Goal: Information Seeking & Learning: Learn about a topic

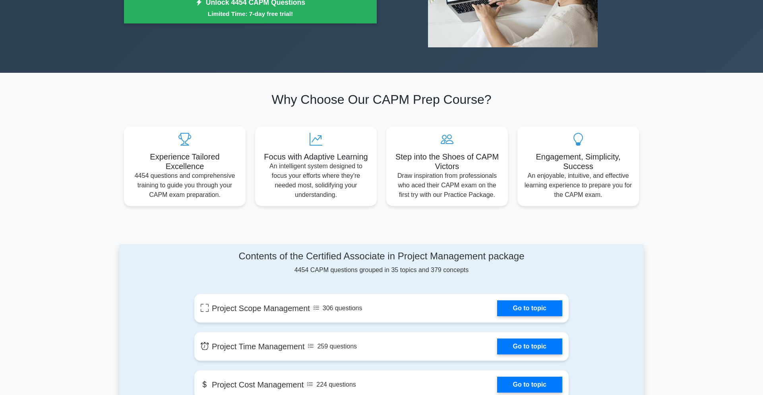
scroll to position [75, 0]
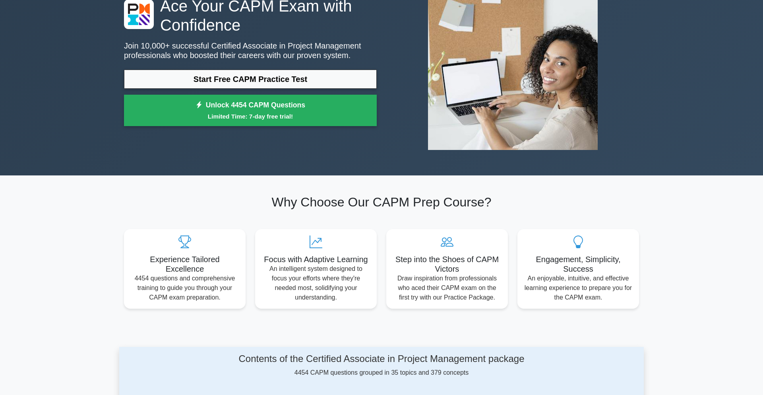
click at [227, 68] on div "Ace Your CAPM Exam with Confidence Join 10,000+ successful Certified Associate …" at bounding box center [250, 63] width 262 height 134
click at [217, 77] on link "Start Free CAPM Practice Test" at bounding box center [250, 79] width 253 height 19
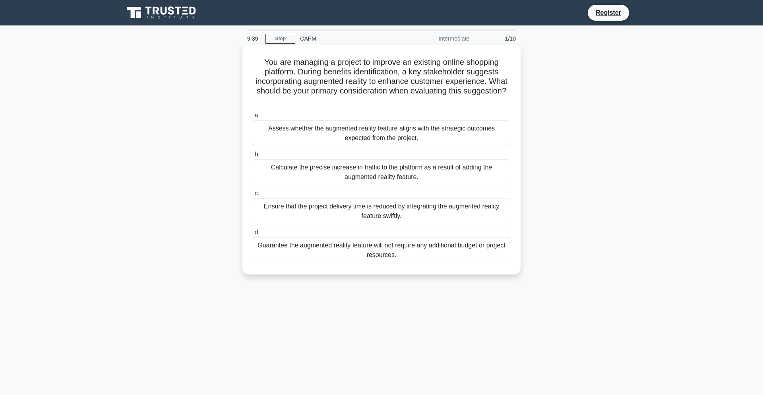
click at [307, 125] on div "Assess whether the augmented reality feature aligns with the strategic outcomes…" at bounding box center [382, 133] width 258 height 26
click at [253, 118] on input "a. Assess whether the augmented reality feature aligns with the strategic outco…" at bounding box center [253, 115] width 0 height 5
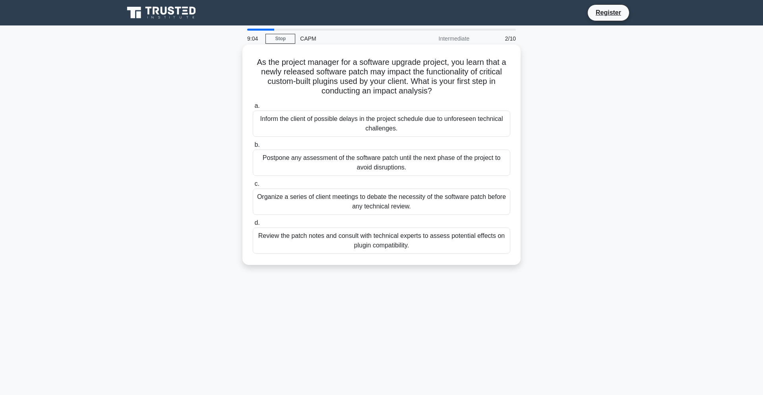
click at [358, 121] on div "Inform the client of possible delays in the project schedule due to unforeseen …" at bounding box center [382, 123] width 258 height 26
click at [253, 108] on input "a. Inform the client of possible delays in the project schedule due to unforese…" at bounding box center [253, 105] width 0 height 5
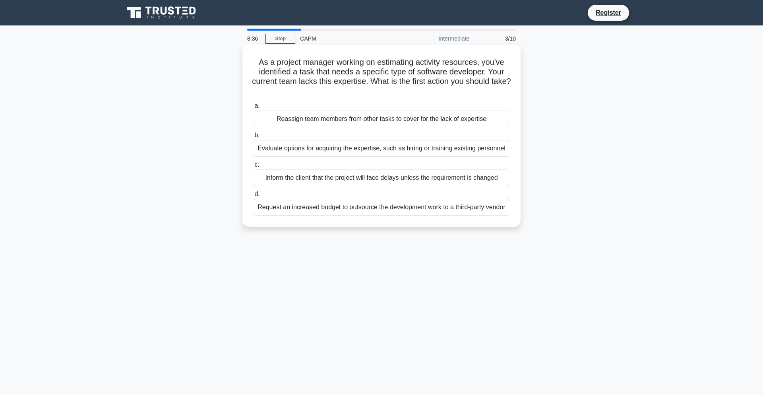
click at [440, 151] on div "Evaluate options for acquiring the expertise, such as hiring or training existi…" at bounding box center [382, 148] width 258 height 17
click at [253, 138] on input "b. Evaluate options for acquiring the expertise, such as hiring or training exi…" at bounding box center [253, 135] width 0 height 5
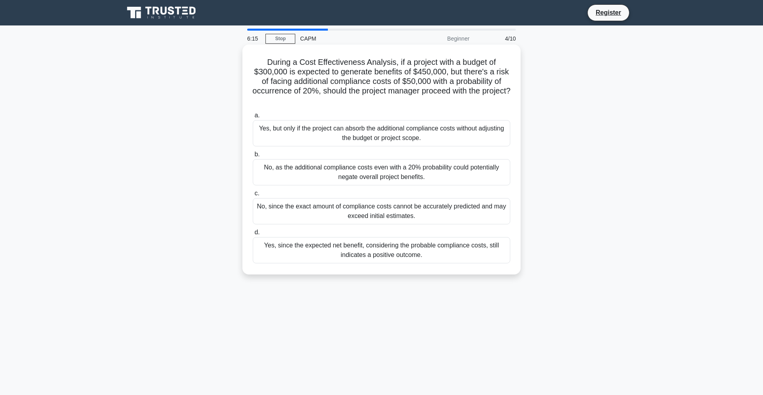
click at [445, 263] on div "Yes, since the expected net benefit, considering the probable compliance costs,…" at bounding box center [382, 250] width 258 height 26
click at [253, 235] on input "d. Yes, since the expected net benefit, considering the probable compliance cos…" at bounding box center [253, 232] width 0 height 5
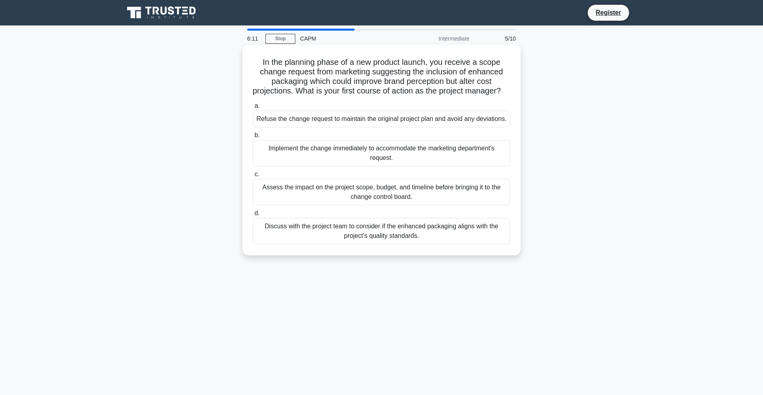
click at [426, 64] on h5 "In the planning phase of a new product launch, you receive a scope change reque…" at bounding box center [381, 76] width 259 height 39
drag, startPoint x: 269, startPoint y: 58, endPoint x: 501, endPoint y: 67, distance: 231.8
click at [501, 67] on h5 "In the planning phase of a new product launch, you receive a scope change reque…" at bounding box center [381, 76] width 259 height 39
click at [430, 61] on h5 "In the planning phase of a new product launch, you receive a scope change reque…" at bounding box center [381, 76] width 259 height 39
drag, startPoint x: 267, startPoint y: 72, endPoint x: 505, endPoint y: 74, distance: 237.6
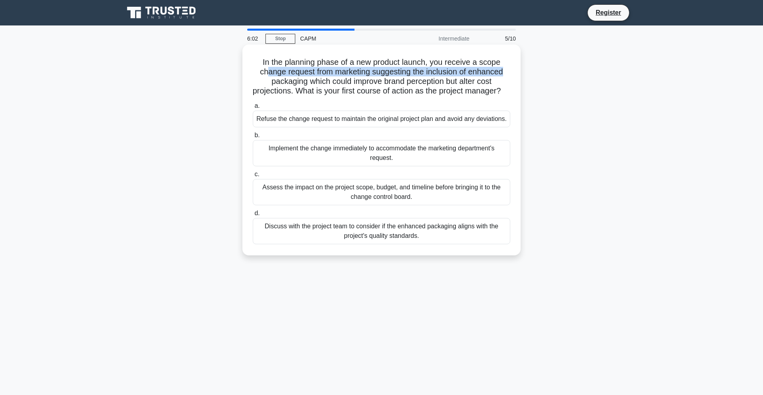
click at [505, 74] on h5 "In the planning phase of a new product launch, you receive a scope change reque…" at bounding box center [381, 76] width 259 height 39
click at [435, 62] on h5 "In the planning phase of a new product launch, you receive a scope change reque…" at bounding box center [381, 76] width 259 height 39
drag, startPoint x: 402, startPoint y: 63, endPoint x: 287, endPoint y: 75, distance: 115.9
click at [402, 62] on h5 "In the planning phase of a new product launch, you receive a scope change reque…" at bounding box center [381, 76] width 259 height 39
drag, startPoint x: 278, startPoint y: 70, endPoint x: 454, endPoint y: 78, distance: 175.8
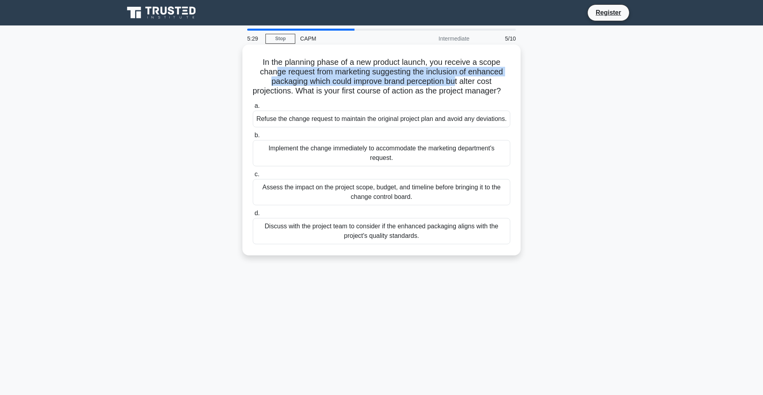
click at [454, 78] on h5 "In the planning phase of a new product launch, you receive a scope change reque…" at bounding box center [381, 76] width 259 height 39
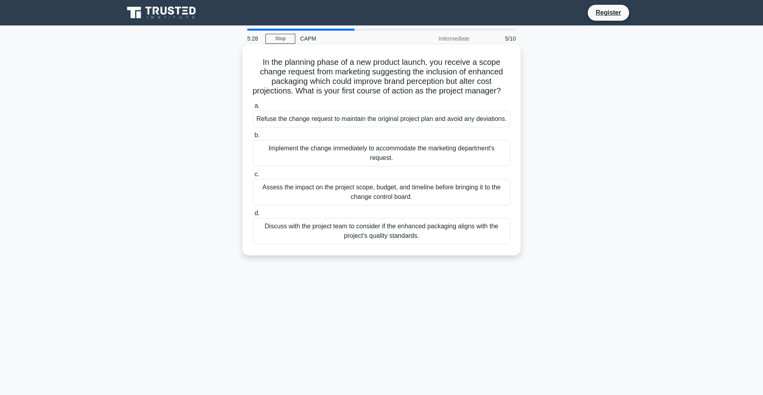
click at [463, 66] on h5 "In the planning phase of a new product launch, you receive a scope change reque…" at bounding box center [381, 76] width 259 height 39
click at [424, 62] on h5 "In the planning phase of a new product launch, you receive a scope change reque…" at bounding box center [381, 76] width 259 height 39
click at [270, 75] on h5 "In the planning phase of a new product launch, you receive a scope change reque…" at bounding box center [381, 76] width 259 height 39
drag, startPoint x: 285, startPoint y: 67, endPoint x: 484, endPoint y: 74, distance: 198.4
click at [484, 74] on h5 "In the planning phase of a new product launch, you receive a scope change reque…" at bounding box center [381, 76] width 259 height 39
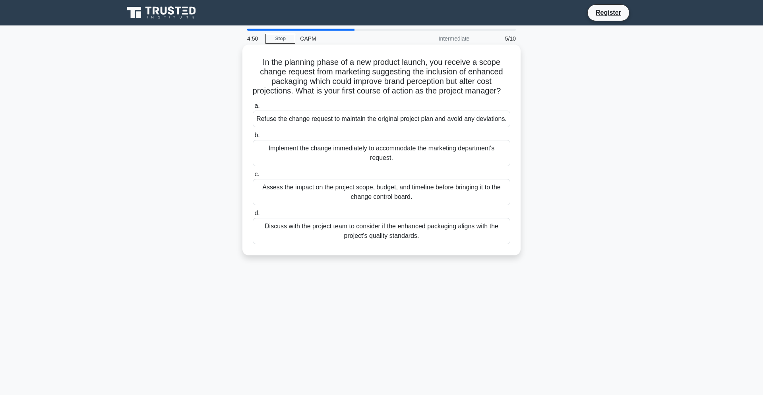
click at [437, 80] on h5 "In the planning phase of a new product launch, you receive a scope change reque…" at bounding box center [381, 76] width 259 height 39
drag, startPoint x: 388, startPoint y: 87, endPoint x: 488, endPoint y: 81, distance: 99.5
click at [488, 81] on h5 "In the planning phase of a new product launch, you receive a scope change reque…" at bounding box center [381, 76] width 259 height 39
click at [368, 80] on h5 "In the planning phase of a new product launch, you receive a scope change reque…" at bounding box center [381, 76] width 259 height 39
drag, startPoint x: 277, startPoint y: 66, endPoint x: 494, endPoint y: 64, distance: 217.4
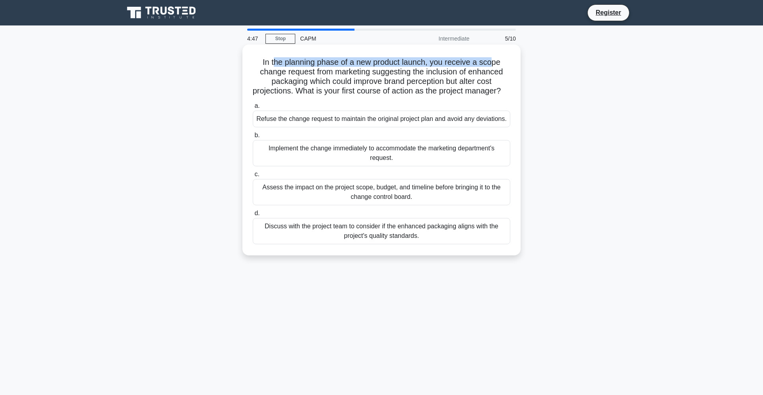
click at [494, 64] on h5 "In the planning phase of a new product launch, you receive a scope change reque…" at bounding box center [381, 76] width 259 height 39
click at [346, 66] on h5 "In the planning phase of a new product launch, you receive a scope change reque…" at bounding box center [381, 76] width 259 height 39
click at [315, 90] on h5 "In the planning phase of a new product launch, you receive a scope change reque…" at bounding box center [381, 76] width 259 height 39
click at [372, 205] on div "Assess the impact on the project scope, budget, and timeline before bringing it…" at bounding box center [382, 192] width 258 height 26
click at [253, 177] on input "c. Assess the impact on the project scope, budget, and timeline before bringing…" at bounding box center [253, 174] width 0 height 5
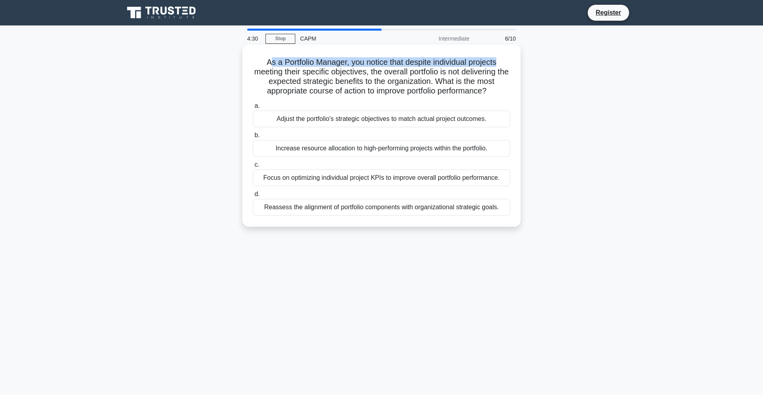
drag, startPoint x: 272, startPoint y: 62, endPoint x: 499, endPoint y: 64, distance: 227.3
click at [499, 64] on h5 "As a Portfolio Manager, you notice that despite individual projects meeting the…" at bounding box center [381, 76] width 259 height 39
drag, startPoint x: 250, startPoint y: 73, endPoint x: 364, endPoint y: 75, distance: 113.7
click at [364, 75] on div "As a Portfolio Manager, you notice that despite individual projects meeting the…" at bounding box center [382, 136] width 272 height 176
drag, startPoint x: 380, startPoint y: 75, endPoint x: 500, endPoint y: 75, distance: 120.0
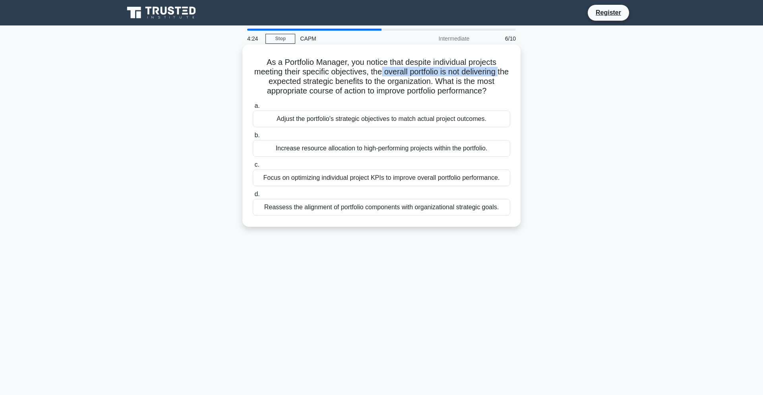
click at [500, 75] on h5 "As a Portfolio Manager, you notice that despite individual projects meeting the…" at bounding box center [381, 76] width 259 height 39
drag, startPoint x: 267, startPoint y: 81, endPoint x: 316, endPoint y: 81, distance: 48.1
click at [316, 81] on h5 "As a Portfolio Manager, you notice that despite individual projects meeting the…" at bounding box center [381, 76] width 259 height 39
click at [268, 85] on h5 "As a Portfolio Manager, you notice that despite individual projects meeting the…" at bounding box center [381, 76] width 259 height 39
drag, startPoint x: 286, startPoint y: 66, endPoint x: 501, endPoint y: 64, distance: 215.0
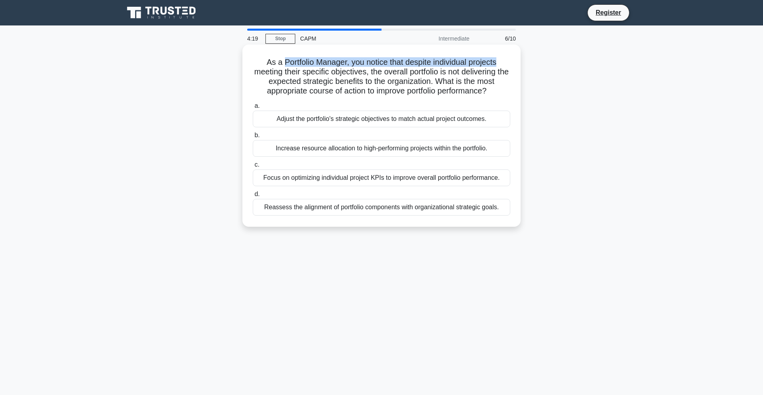
click at [501, 64] on h5 "As a Portfolio Manager, you notice that despite individual projects meeting the…" at bounding box center [381, 76] width 259 height 39
click at [344, 63] on h5 "As a Portfolio Manager, you notice that despite individual projects meeting the…" at bounding box center [381, 76] width 259 height 39
drag, startPoint x: 368, startPoint y: 64, endPoint x: 491, endPoint y: 62, distance: 123.6
click at [491, 62] on h5 "As a Portfolio Manager, you notice that despite individual projects meeting the…" at bounding box center [381, 76] width 259 height 39
drag, startPoint x: 320, startPoint y: 72, endPoint x: 372, endPoint y: 68, distance: 51.4
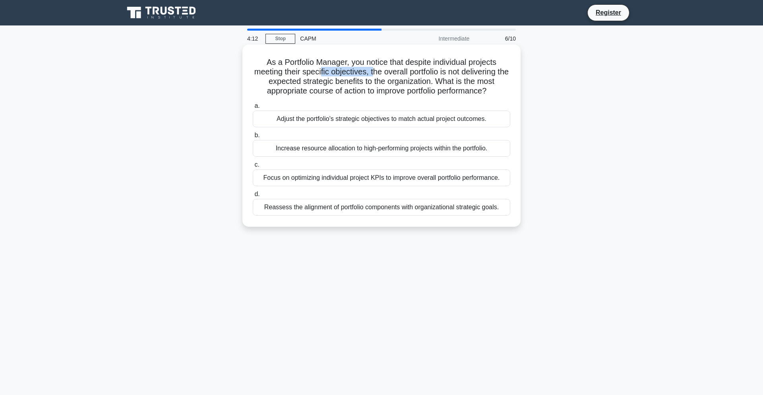
click at [372, 68] on h5 "As a Portfolio Manager, you notice that despite individual projects meeting the…" at bounding box center [381, 76] width 259 height 39
drag, startPoint x: 314, startPoint y: 83, endPoint x: 399, endPoint y: 78, distance: 85.6
click at [399, 78] on h5 "As a Portfolio Manager, you notice that despite individual projects meeting the…" at bounding box center [381, 76] width 259 height 39
click at [350, 96] on h5 "As a Portfolio Manager, you notice that despite individual projects meeting the…" at bounding box center [381, 76] width 259 height 39
drag, startPoint x: 356, startPoint y: 94, endPoint x: 362, endPoint y: 93, distance: 5.2
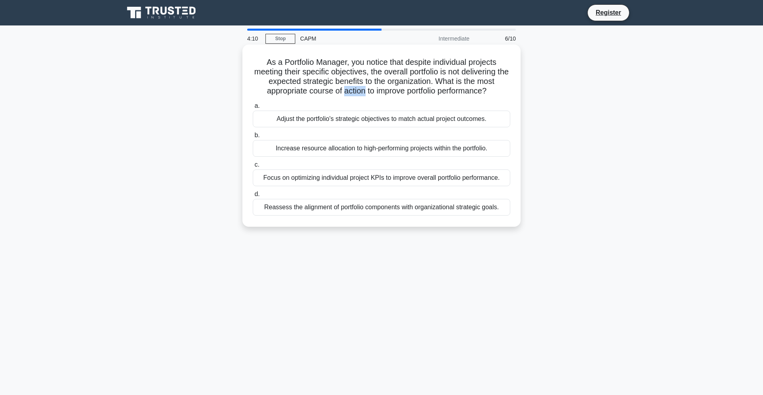
click at [362, 93] on h5 "As a Portfolio Manager, you notice that despite individual projects meeting the…" at bounding box center [381, 76] width 259 height 39
click at [308, 98] on div "As a Portfolio Manager, you notice that despite individual projects meeting the…" at bounding box center [382, 136] width 272 height 176
click at [325, 112] on div "Adjust the portfolio's strategic objectives to match actual project outcomes." at bounding box center [382, 118] width 258 height 17
click at [253, 108] on input "a. Adjust the portfolio's strategic objectives to match actual project outcomes." at bounding box center [253, 105] width 0 height 5
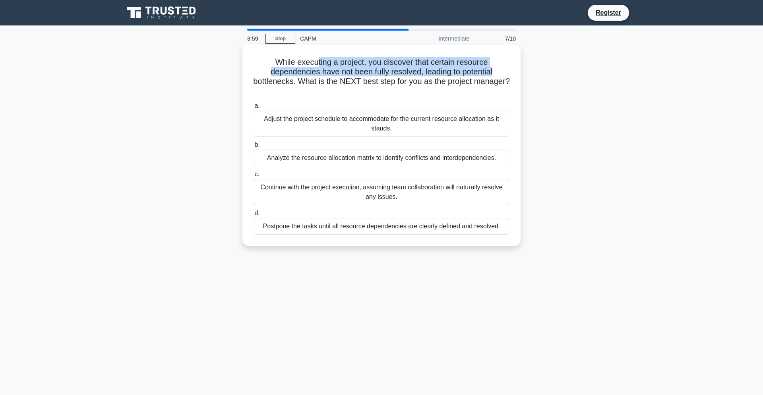
drag, startPoint x: 317, startPoint y: 60, endPoint x: 501, endPoint y: 69, distance: 184.2
click at [501, 69] on h5 "While executing a project, you discover that certain resource dependencies have…" at bounding box center [381, 76] width 259 height 39
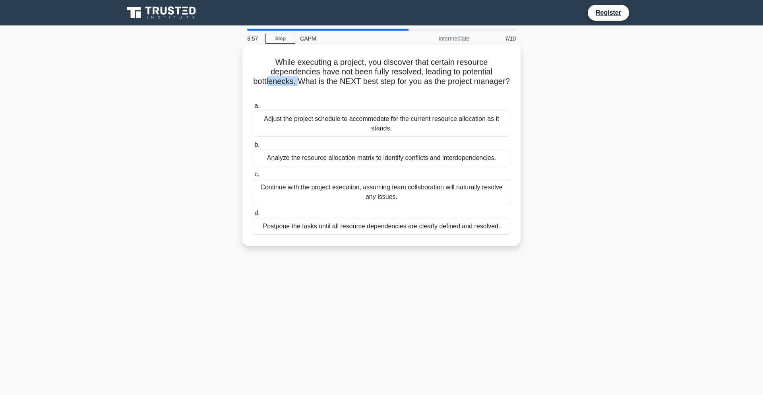
drag, startPoint x: 267, startPoint y: 84, endPoint x: 300, endPoint y: 83, distance: 33.4
click at [300, 83] on h5 "While executing a project, you discover that certain resource dependencies have…" at bounding box center [381, 76] width 259 height 39
click at [374, 158] on div "Analyze the resource allocation matrix to identify conflicts and interdependenc…" at bounding box center [382, 157] width 258 height 17
click at [253, 147] on input "b. Analyze the resource allocation matrix to identify conflicts and interdepend…" at bounding box center [253, 144] width 0 height 5
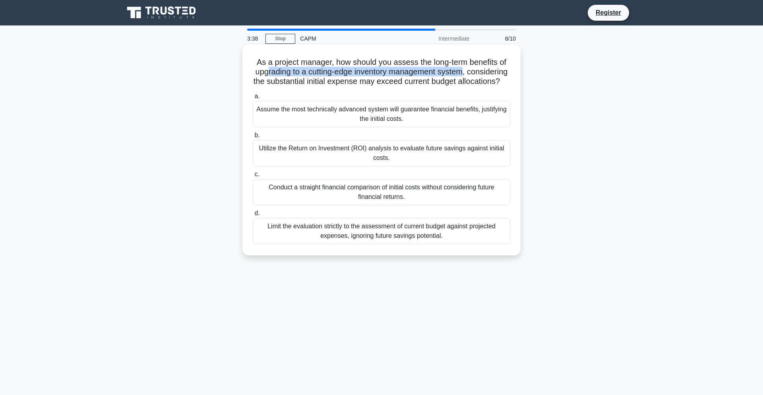
drag, startPoint x: 269, startPoint y: 76, endPoint x: 460, endPoint y: 73, distance: 191.6
click at [460, 73] on h5 "As a project manager, how should you assess the long-term benefits of upgrading…" at bounding box center [381, 71] width 259 height 29
click at [289, 63] on h5 "As a project manager, how should you assess the long-term benefits of upgrading…" at bounding box center [381, 71] width 259 height 29
drag, startPoint x: 348, startPoint y: 61, endPoint x: 503, endPoint y: 64, distance: 155.4
click at [503, 64] on h5 "As a project manager, how should you assess the long-term benefits of upgrading…" at bounding box center [381, 71] width 259 height 29
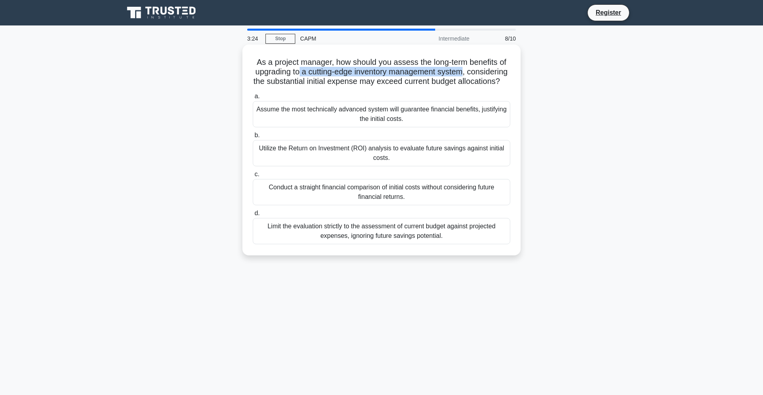
drag, startPoint x: 300, startPoint y: 72, endPoint x: 464, endPoint y: 76, distance: 163.4
click at [464, 76] on h5 "As a project manager, how should you assess the long-term benefits of upgrading…" at bounding box center [381, 71] width 259 height 29
drag, startPoint x: 287, startPoint y: 60, endPoint x: 476, endPoint y: 60, distance: 188.8
click at [476, 60] on h5 "As a project manager, how should you assess the long-term benefits of upgrading…" at bounding box center [381, 71] width 259 height 29
click at [256, 71] on h5 "As a project manager, how should you assess the long-term benefits of upgrading…" at bounding box center [381, 71] width 259 height 29
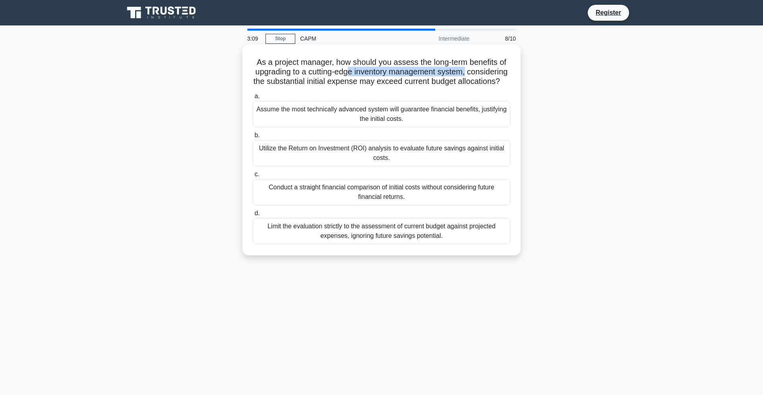
drag, startPoint x: 410, startPoint y: 70, endPoint x: 465, endPoint y: 70, distance: 55.6
click at [465, 70] on h5 "As a project manager, how should you assess the long-term benefits of upgrading…" at bounding box center [381, 71] width 259 height 29
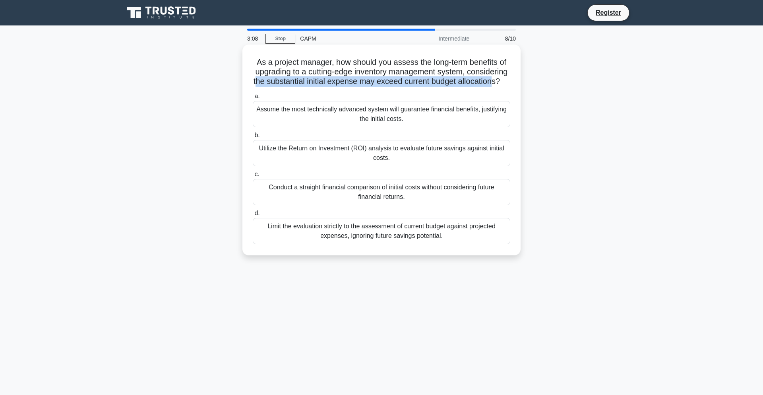
drag, startPoint x: 256, startPoint y: 84, endPoint x: 491, endPoint y: 82, distance: 234.9
click at [491, 82] on h5 "As a project manager, how should you assess the long-term benefits of upgrading…" at bounding box center [381, 71] width 259 height 29
click at [371, 84] on h5 "As a project manager, how should you assess the long-term benefits of upgrading…" at bounding box center [381, 71] width 259 height 29
click at [362, 154] on div "Utilize the Return on Investment (ROI) analysis to evaluate future savings agai…" at bounding box center [382, 153] width 258 height 26
click at [253, 138] on input "b. Utilize the Return on Investment (ROI) analysis to evaluate future savings a…" at bounding box center [253, 135] width 0 height 5
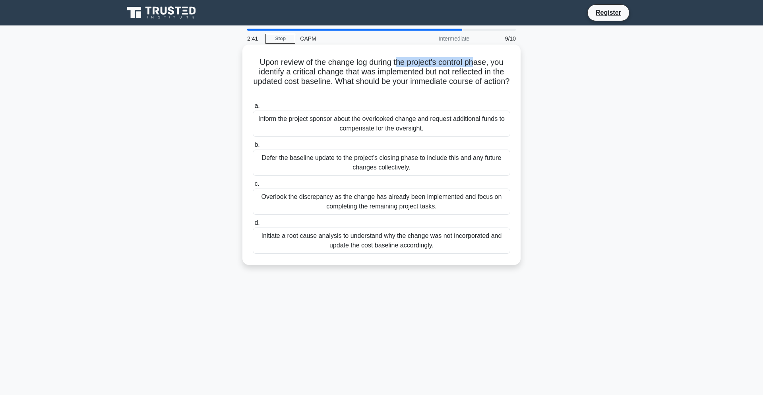
drag, startPoint x: 398, startPoint y: 61, endPoint x: 473, endPoint y: 64, distance: 75.2
click at [473, 64] on h5 "Upon review of the change log during the project's control phase, you identify …" at bounding box center [381, 76] width 259 height 39
drag, startPoint x: 279, startPoint y: 74, endPoint x: 420, endPoint y: 75, distance: 140.7
click at [420, 75] on h5 "Upon review of the change log during the project's control phase, you identify …" at bounding box center [381, 76] width 259 height 39
drag, startPoint x: 254, startPoint y: 82, endPoint x: 332, endPoint y: 82, distance: 77.9
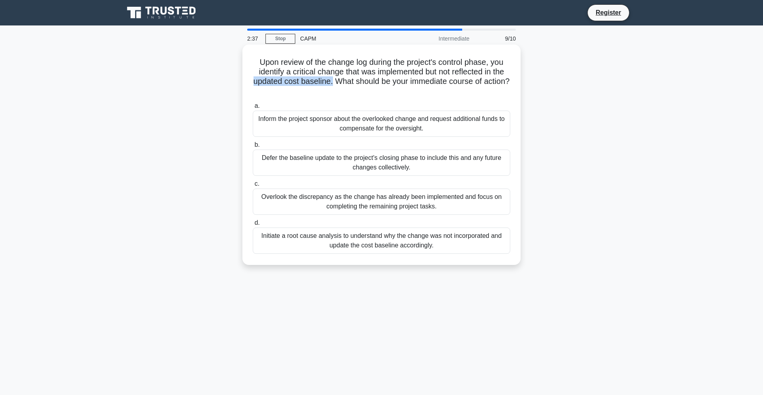
click at [332, 82] on h5 "Upon review of the change log during the project's control phase, you identify …" at bounding box center [381, 76] width 259 height 39
click at [347, 85] on h5 "Upon review of the change log during the project's control phase, you identify …" at bounding box center [381, 76] width 259 height 39
drag, startPoint x: 252, startPoint y: 78, endPoint x: 328, endPoint y: 81, distance: 76.0
click at [328, 81] on h5 "Upon review of the change log during the project's control phase, you identify …" at bounding box center [381, 76] width 259 height 39
click at [405, 239] on div "Initiate a root cause analysis to understand why the change was not incorporate…" at bounding box center [382, 240] width 258 height 26
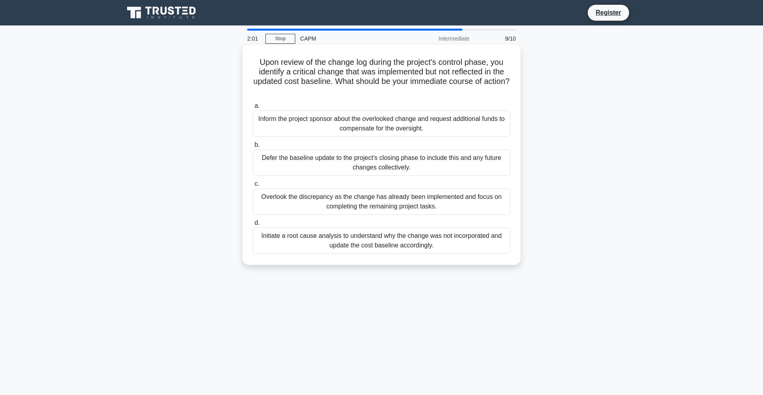
click at [253, 225] on input "d. Initiate a root cause analysis to understand why the change was not incorpor…" at bounding box center [253, 222] width 0 height 5
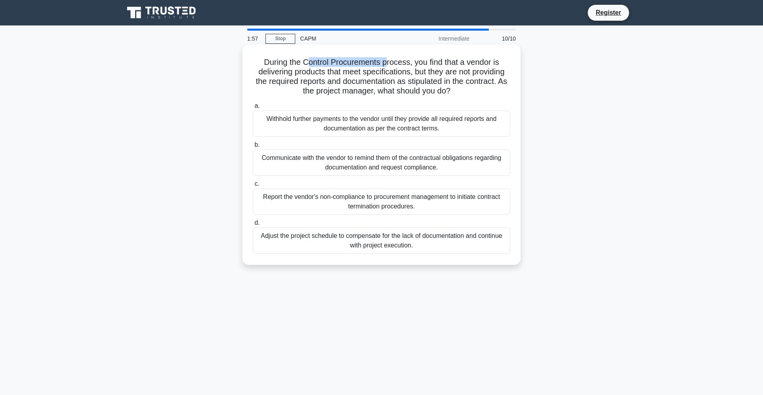
drag, startPoint x: 327, startPoint y: 66, endPoint x: 385, endPoint y: 62, distance: 57.8
click at [385, 62] on h5 "During the Control Procurements process, you find that a vendor is delivering p…" at bounding box center [381, 76] width 259 height 39
drag, startPoint x: 275, startPoint y: 73, endPoint x: 407, endPoint y: 74, distance: 132.7
click at [407, 74] on h5 "During the Control Procurements process, you find that a vendor is delivering p…" at bounding box center [381, 76] width 259 height 39
drag, startPoint x: 296, startPoint y: 83, endPoint x: 323, endPoint y: 79, distance: 27.7
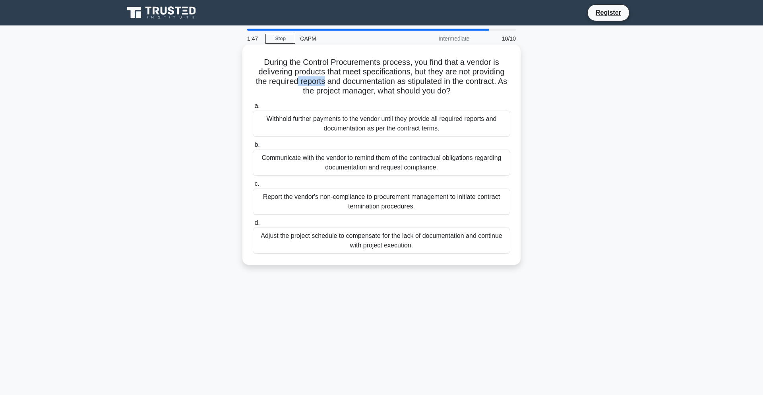
click at [323, 79] on h5 "During the Control Procurements process, you find that a vendor is delivering p…" at bounding box center [381, 76] width 259 height 39
drag, startPoint x: 415, startPoint y: 64, endPoint x: 502, endPoint y: 60, distance: 87.1
click at [502, 60] on h5 "During the Control Procurements process, you find that a vendor is delivering p…" at bounding box center [381, 76] width 259 height 39
drag, startPoint x: 262, startPoint y: 63, endPoint x: 413, endPoint y: 64, distance: 150.6
click at [413, 64] on h5 "During the Control Procurements process, you find that a vendor is delivering p…" at bounding box center [381, 76] width 259 height 39
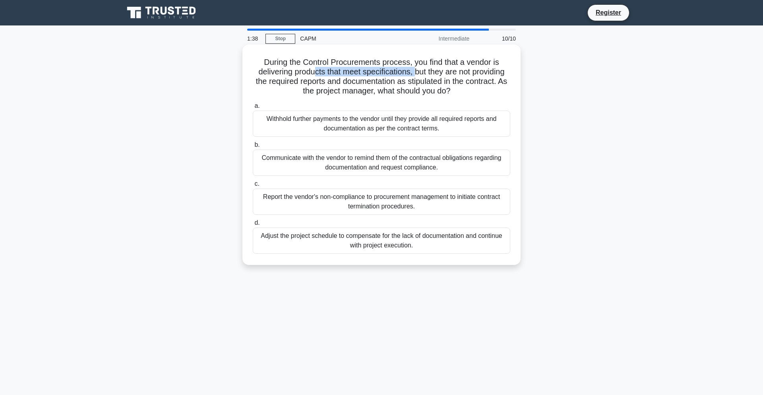
drag, startPoint x: 315, startPoint y: 72, endPoint x: 414, endPoint y: 71, distance: 99.7
click at [414, 71] on h5 "During the Control Procurements process, you find that a vendor is delivering p…" at bounding box center [381, 76] width 259 height 39
drag, startPoint x: 271, startPoint y: 85, endPoint x: 394, endPoint y: 84, distance: 123.6
click at [394, 84] on h5 "During the Control Procurements process, you find that a vendor is delivering p…" at bounding box center [381, 76] width 259 height 39
drag, startPoint x: 303, startPoint y: 95, endPoint x: 379, endPoint y: 91, distance: 76.4
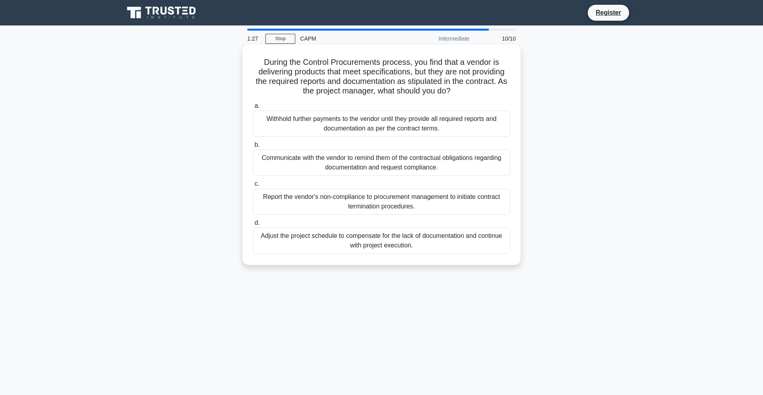
click at [379, 91] on h5 "During the Control Procurements process, you find that a vendor is delivering p…" at bounding box center [381, 76] width 259 height 39
drag, startPoint x: 342, startPoint y: 75, endPoint x: 405, endPoint y: 74, distance: 63.2
click at [405, 74] on h5 "During the Control Procurements process, you find that a vendor is delivering p…" at bounding box center [381, 76] width 259 height 39
drag, startPoint x: 267, startPoint y: 79, endPoint x: 381, endPoint y: 80, distance: 114.5
click at [381, 80] on h5 "During the Control Procurements process, you find that a vendor is delivering p…" at bounding box center [381, 76] width 259 height 39
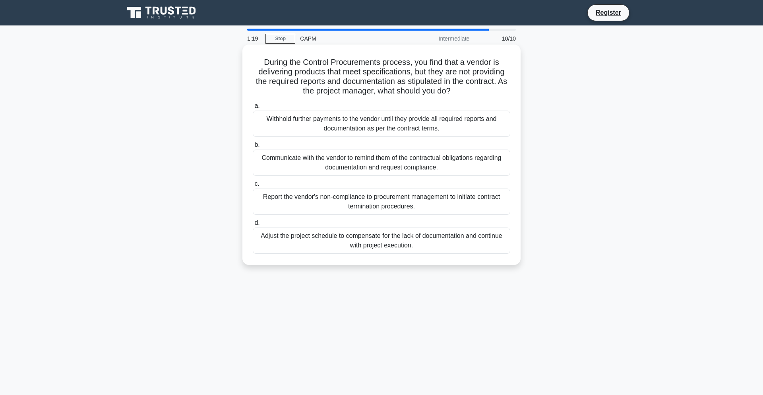
click at [399, 163] on div "Communicate with the vendor to remind them of the contractual obligations regar…" at bounding box center [382, 162] width 258 height 26
click at [253, 147] on input "b. Communicate with the vendor to remind them of the contractual obligations re…" at bounding box center [253, 144] width 0 height 5
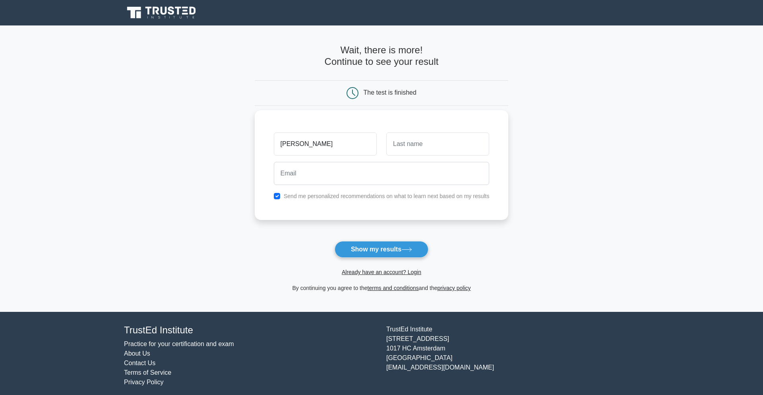
type input "stephanie"
type input "apotheker-nguyen"
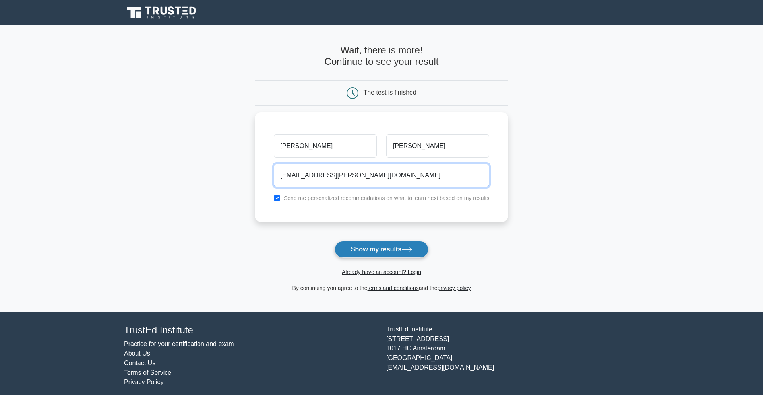
type input "s.apotheker.nguyen@gmail.com"
click at [377, 247] on button "Show my results" at bounding box center [382, 249] width 94 height 17
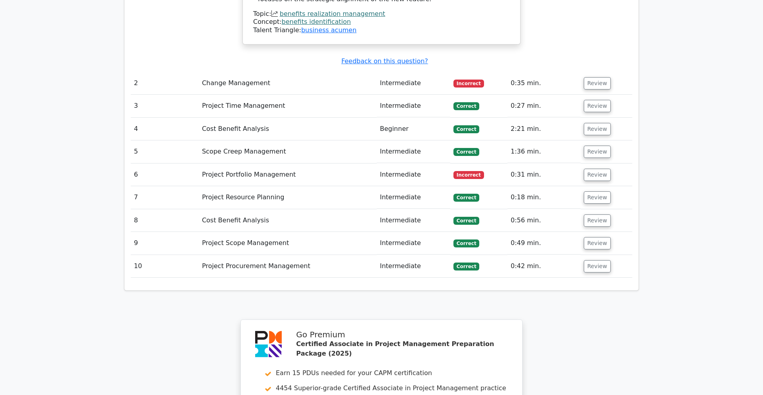
scroll to position [1155, 0]
click at [598, 169] on button "Review" at bounding box center [597, 175] width 27 height 12
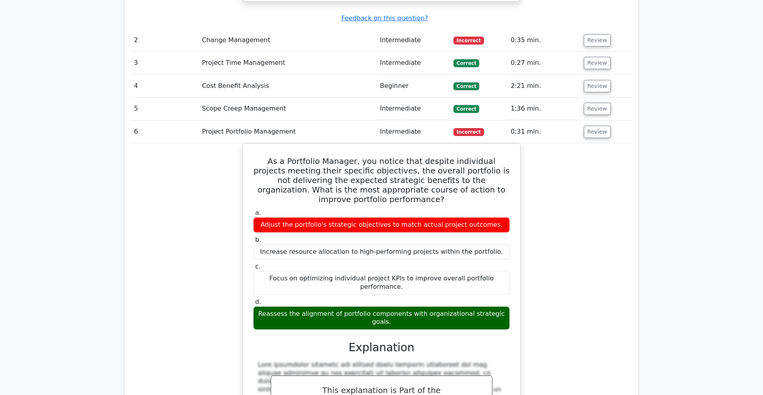
scroll to position [1211, 0]
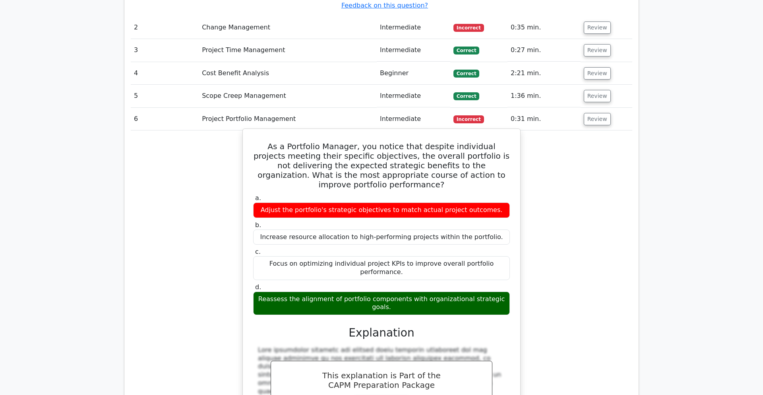
drag, startPoint x: 270, startPoint y: 136, endPoint x: 363, endPoint y: 144, distance: 93.3
click at [363, 202] on div "Adjust the portfolio's strategic objectives to match actual project outcomes." at bounding box center [381, 209] width 257 height 15
click at [409, 141] on h5 "As a Portfolio Manager, you notice that despite individual projects meeting the…" at bounding box center [381, 165] width 258 height 48
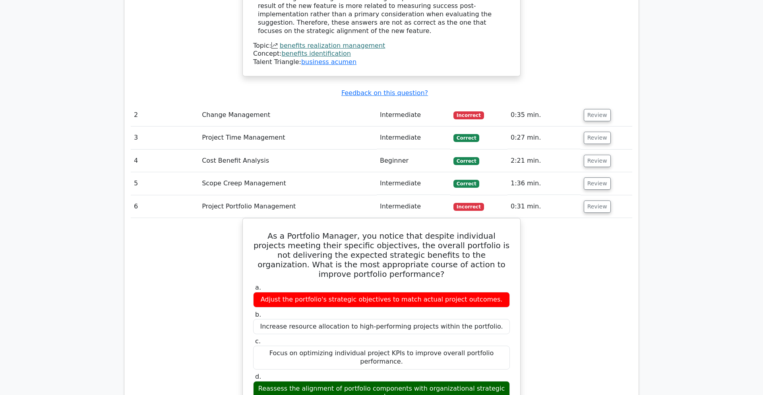
scroll to position [1121, 0]
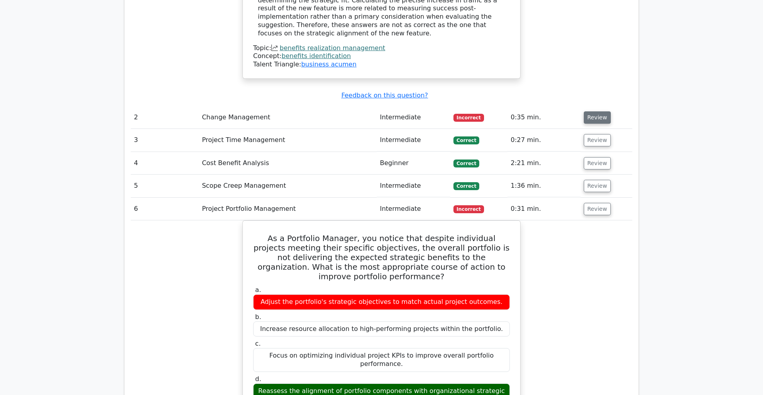
click at [593, 111] on button "Review" at bounding box center [597, 117] width 27 height 12
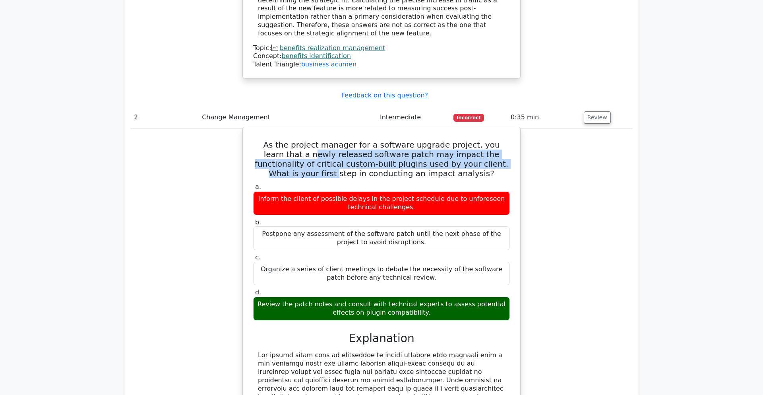
drag, startPoint x: 262, startPoint y: 88, endPoint x: 473, endPoint y: 99, distance: 211.3
click at [473, 140] on h5 "As the project manager for a software upgrade project, you learn that a newly r…" at bounding box center [381, 159] width 258 height 38
click at [391, 140] on h5 "As the project manager for a software upgrade project, you learn that a newly r…" at bounding box center [381, 159] width 258 height 38
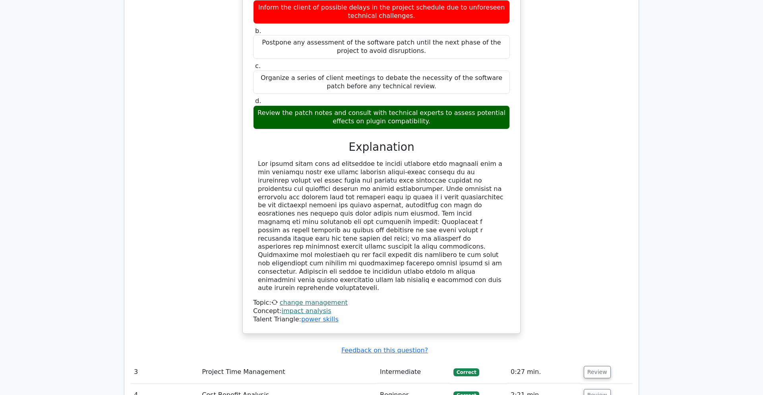
scroll to position [1051, 0]
